Goal: Task Accomplishment & Management: Manage account settings

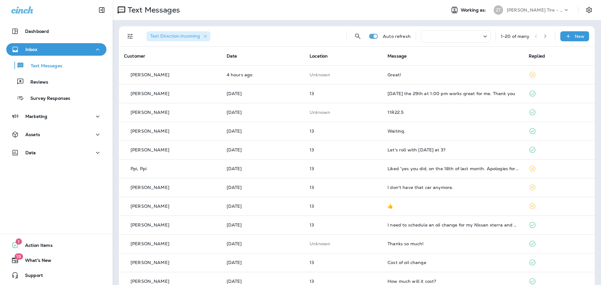
click at [537, 10] on p "[PERSON_NAME] Tire - Hills & [PERSON_NAME]" at bounding box center [535, 10] width 56 height 5
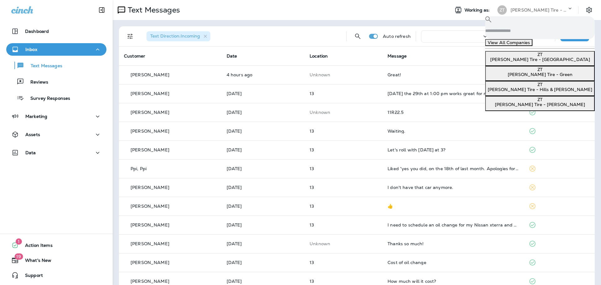
click at [522, 62] on p "[PERSON_NAME] Tire - [GEOGRAPHIC_DATA]" at bounding box center [540, 59] width 105 height 5
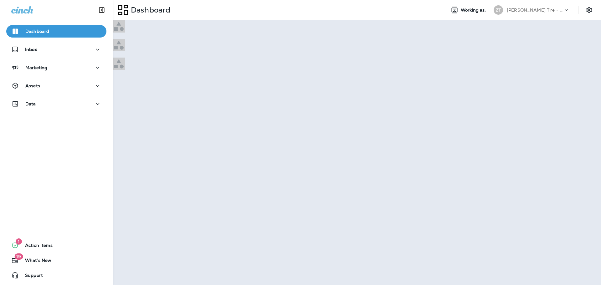
click at [52, 29] on p "Continue to Dashboard" at bounding box center [28, 26] width 50 height 5
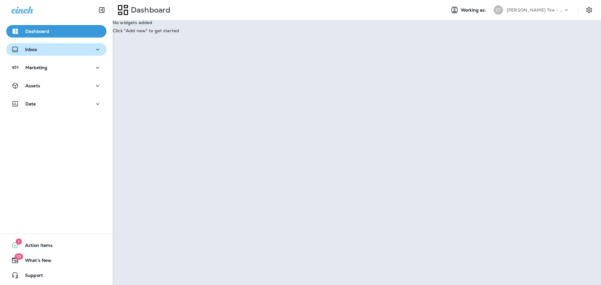
click at [58, 54] on button "Inbox" at bounding box center [56, 49] width 100 height 13
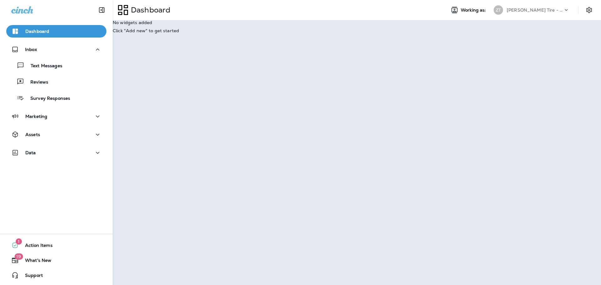
click at [52, 75] on div "Text Messages Reviews Survey Responses" at bounding box center [56, 80] width 100 height 49
click at [53, 68] on p "Text Messages" at bounding box center [43, 66] width 38 height 6
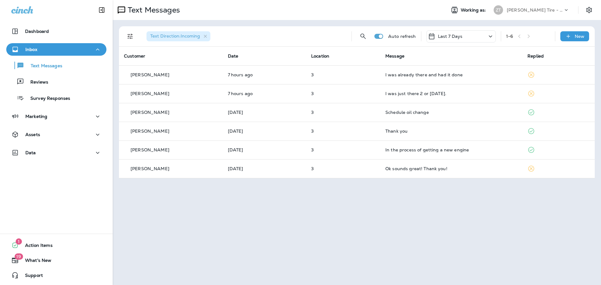
click at [535, 9] on p "[PERSON_NAME] Tire - [GEOGRAPHIC_DATA]" at bounding box center [535, 10] width 56 height 5
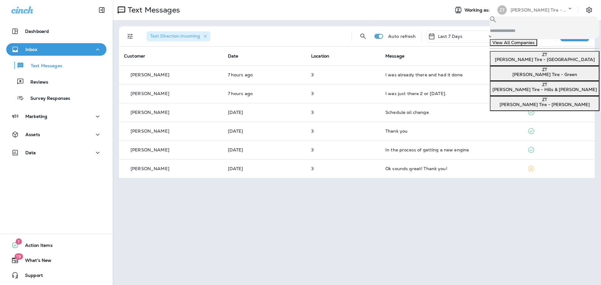
click at [516, 107] on div "[PERSON_NAME] Tire - [PERSON_NAME]" at bounding box center [545, 102] width 105 height 10
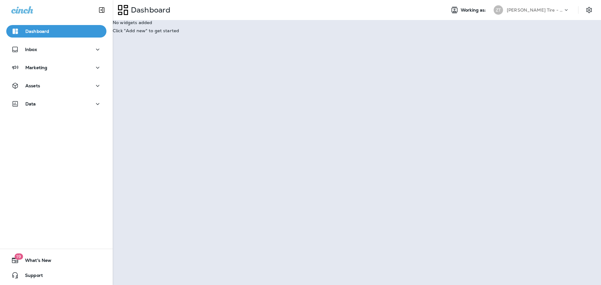
click at [46, 19] on p "Go to Text Messages" at bounding box center [25, 16] width 44 height 5
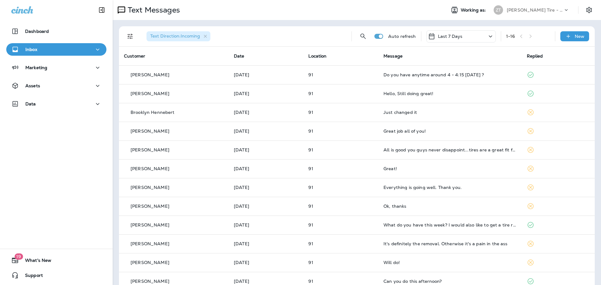
click at [507, 10] on p "[PERSON_NAME] Tire - [PERSON_NAME]" at bounding box center [535, 10] width 56 height 5
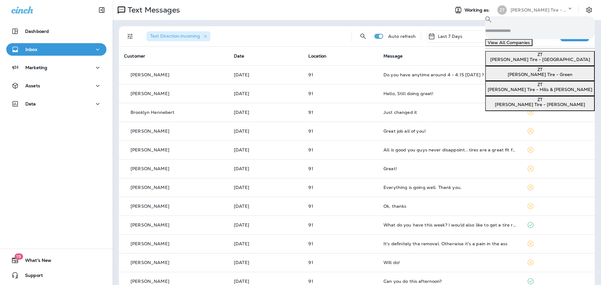
click at [66, 162] on div "Dashboard Inbox Marketing Assets Data 19 What's New Support" at bounding box center [56, 142] width 113 height 285
